Goal: Transaction & Acquisition: Purchase product/service

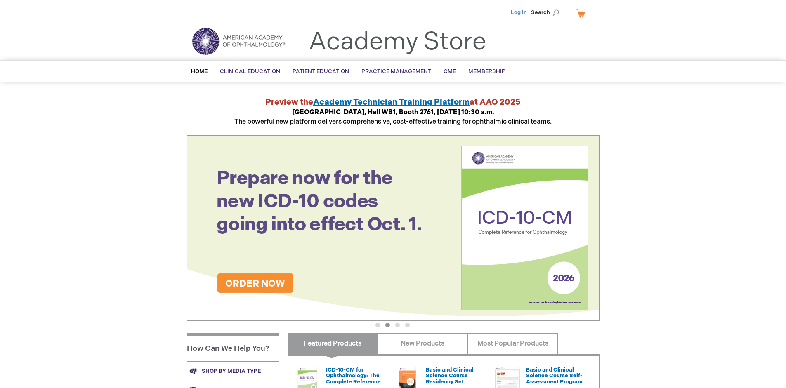
click at [519, 12] on link "Log In" at bounding box center [519, 12] width 16 height 7
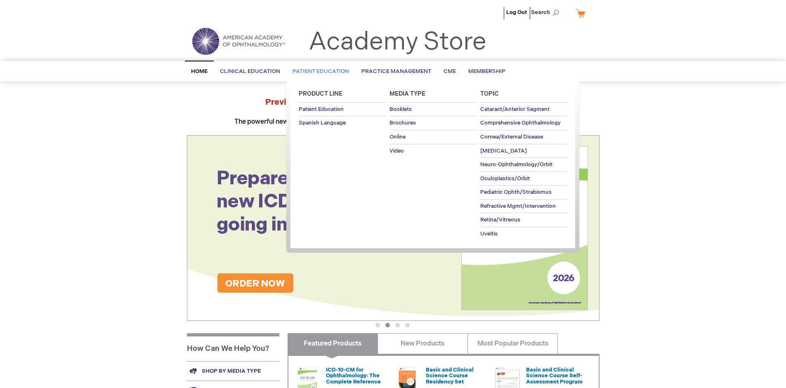
click at [318, 71] on span "Patient Education" at bounding box center [320, 71] width 57 height 7
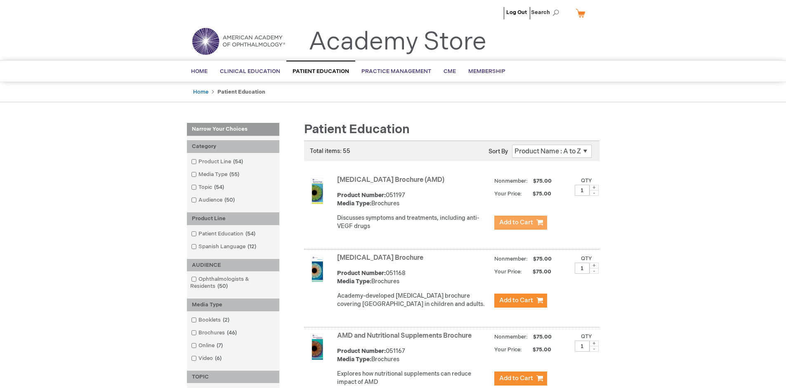
click at [520, 223] on span "Add to Cart" at bounding box center [516, 223] width 34 height 8
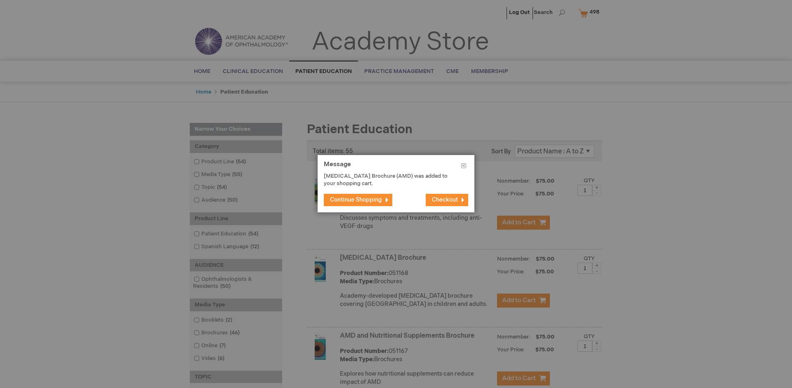
click at [356, 200] on span "Continue Shopping" at bounding box center [356, 199] width 52 height 7
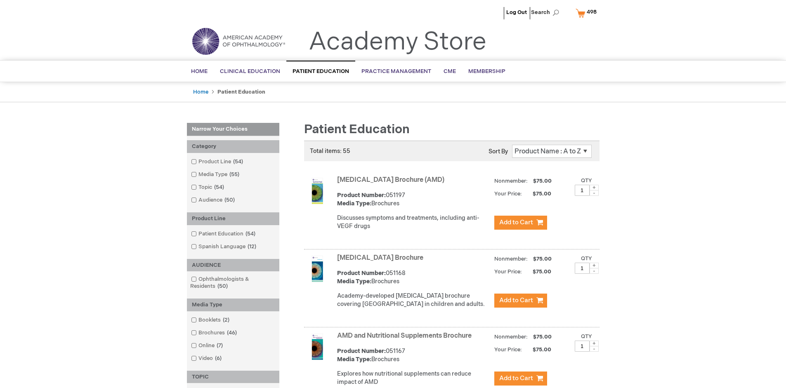
click at [406, 340] on link "AMD and Nutritional Supplements Brochure" at bounding box center [404, 336] width 134 height 8
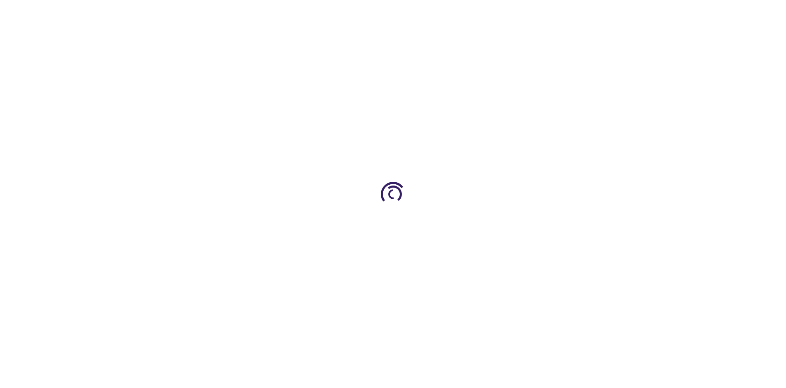
type input "1"
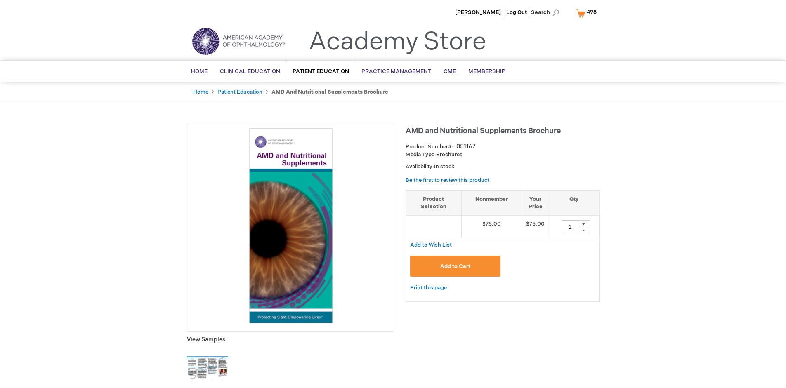
click at [455, 266] on span "Add to Cart" at bounding box center [455, 266] width 30 height 7
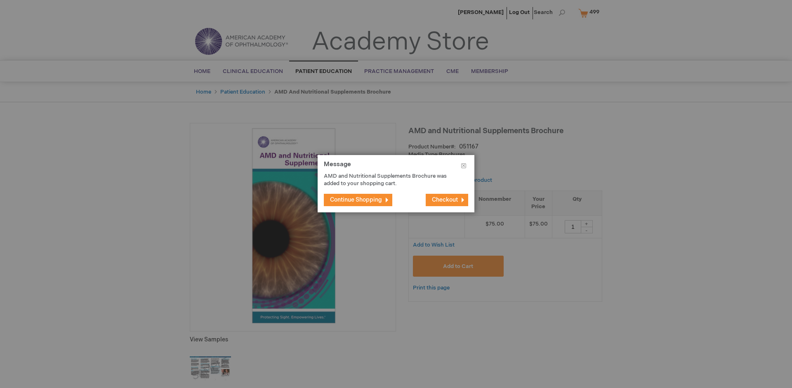
click at [356, 200] on span "Continue Shopping" at bounding box center [356, 199] width 52 height 7
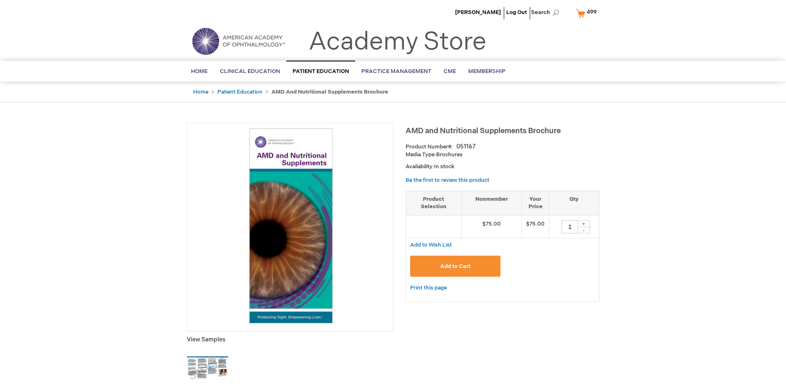
click at [587, 13] on span "499" at bounding box center [592, 12] width 10 height 7
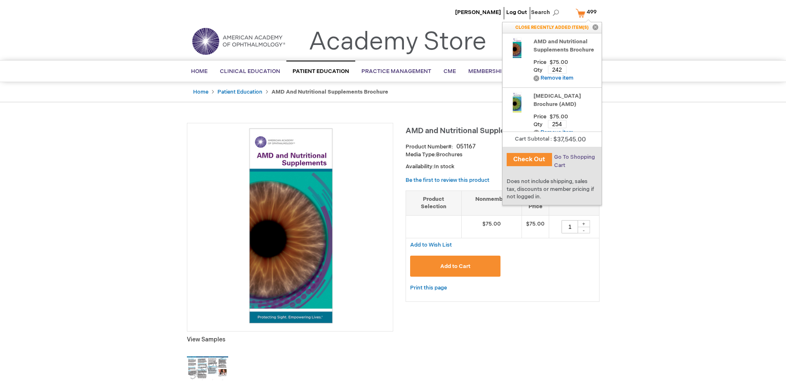
click at [574, 157] on span "Go To Shopping Cart" at bounding box center [574, 161] width 41 height 15
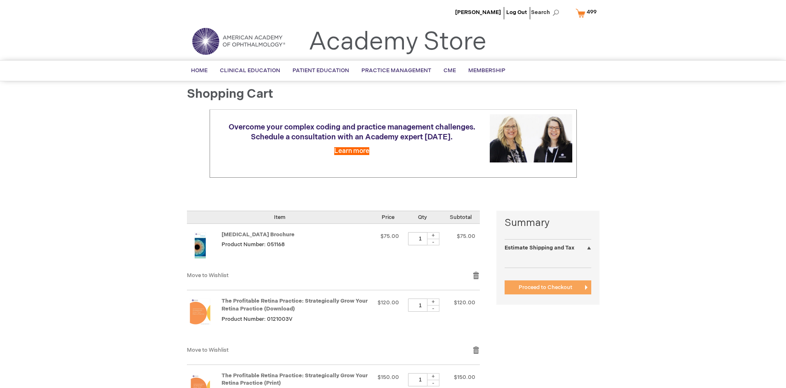
click at [545, 288] on span "Proceed to Checkout" at bounding box center [546, 287] width 54 height 7
